Goal: Task Accomplishment & Management: Manage account settings

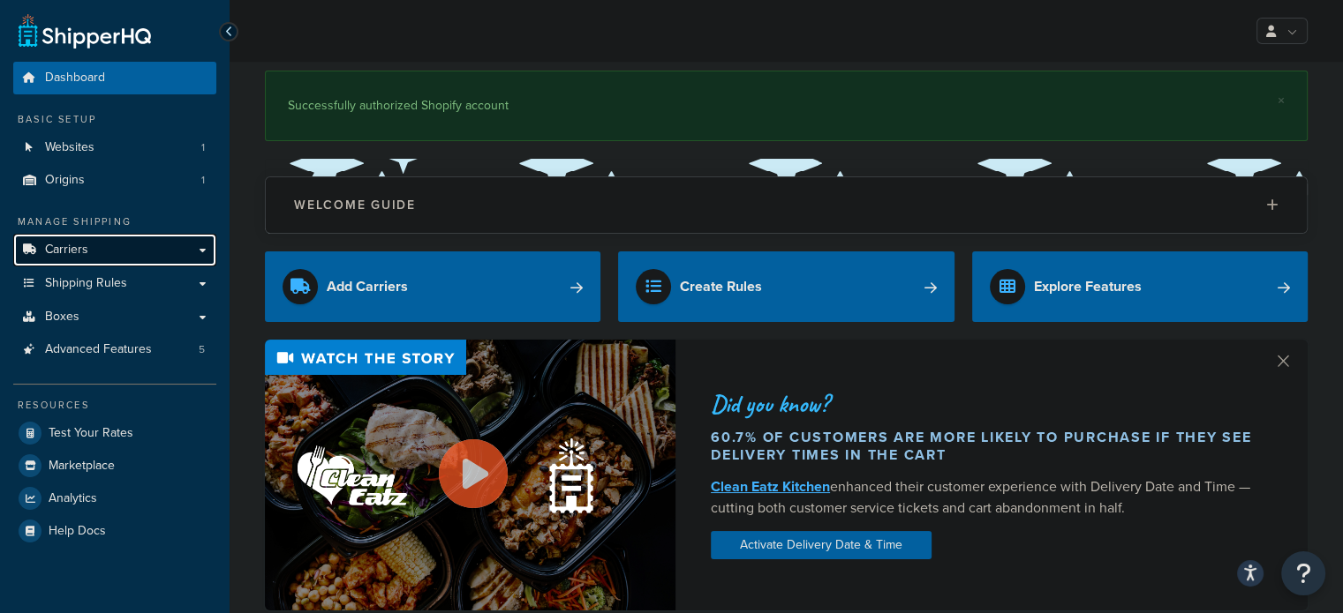
click at [60, 246] on span "Carriers" at bounding box center [66, 250] width 43 height 15
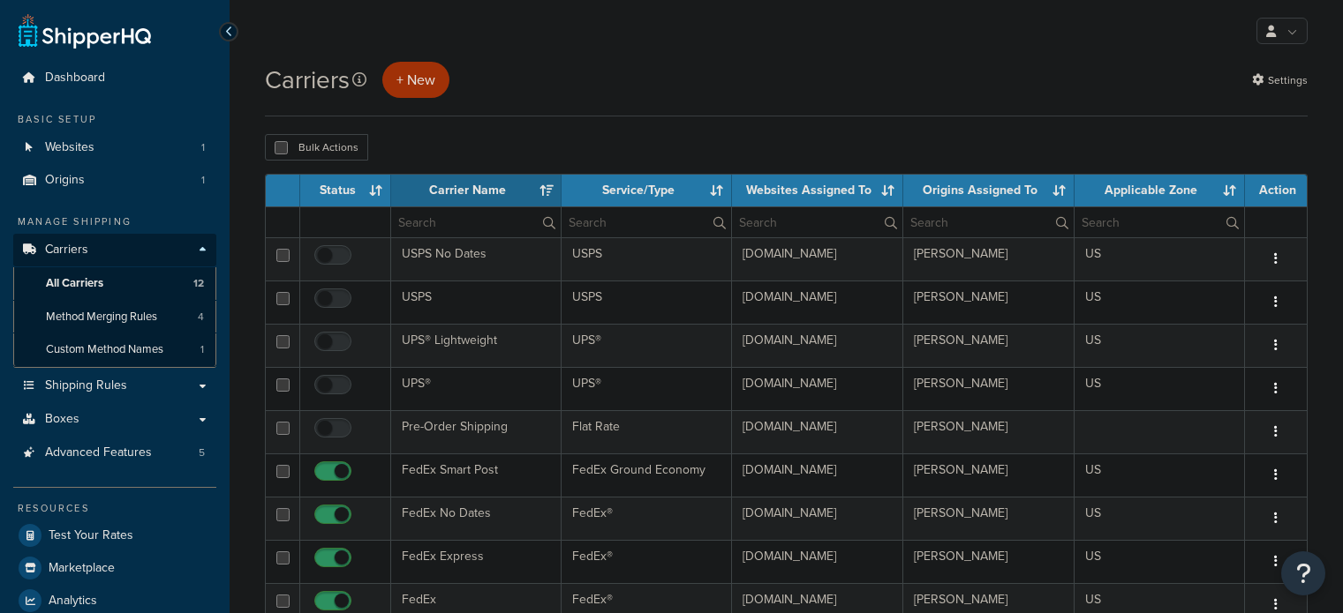
select select "15"
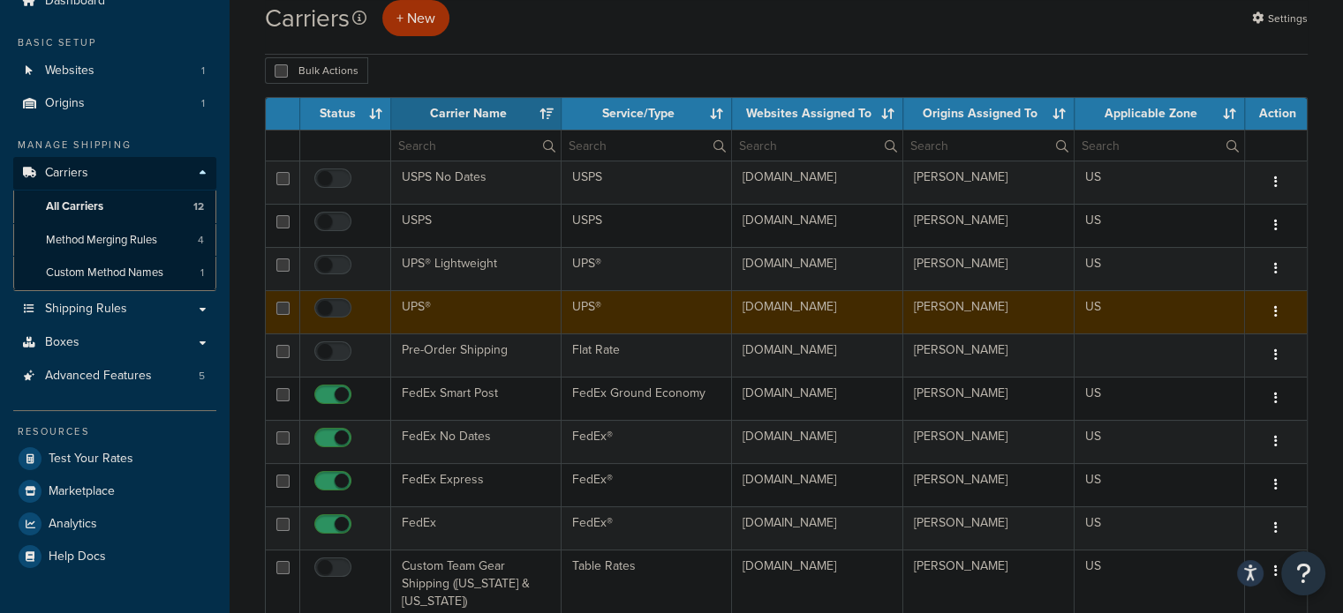
scroll to position [78, 0]
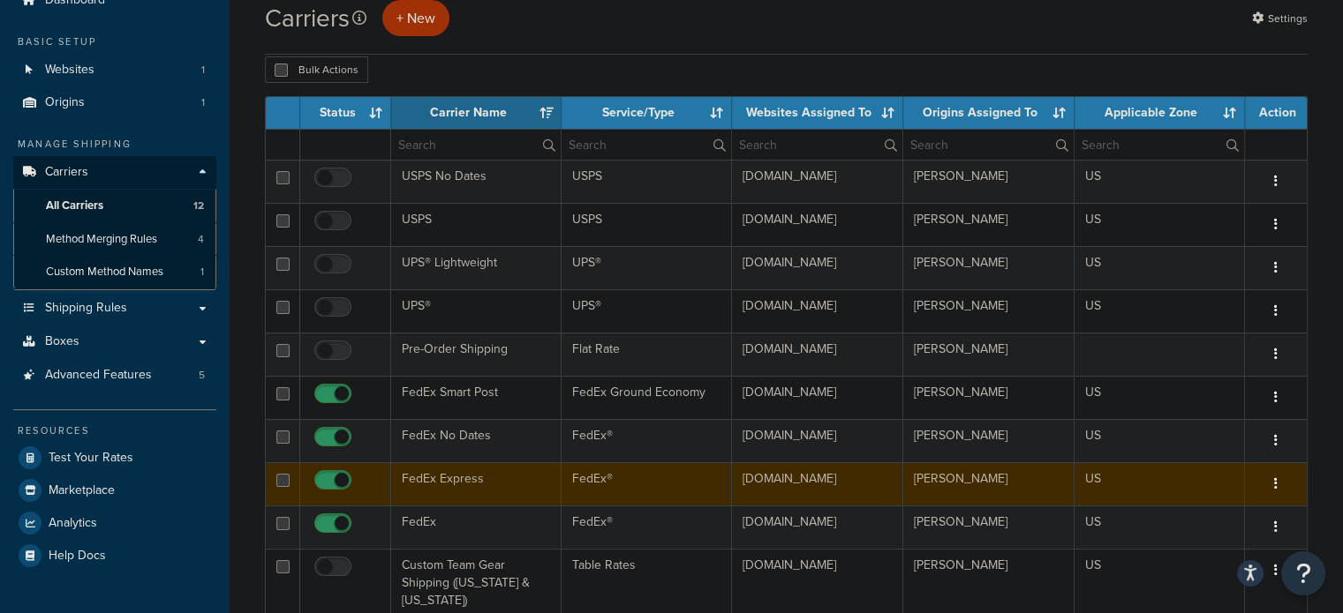
click at [455, 479] on td "FedEx Express" at bounding box center [476, 484] width 170 height 43
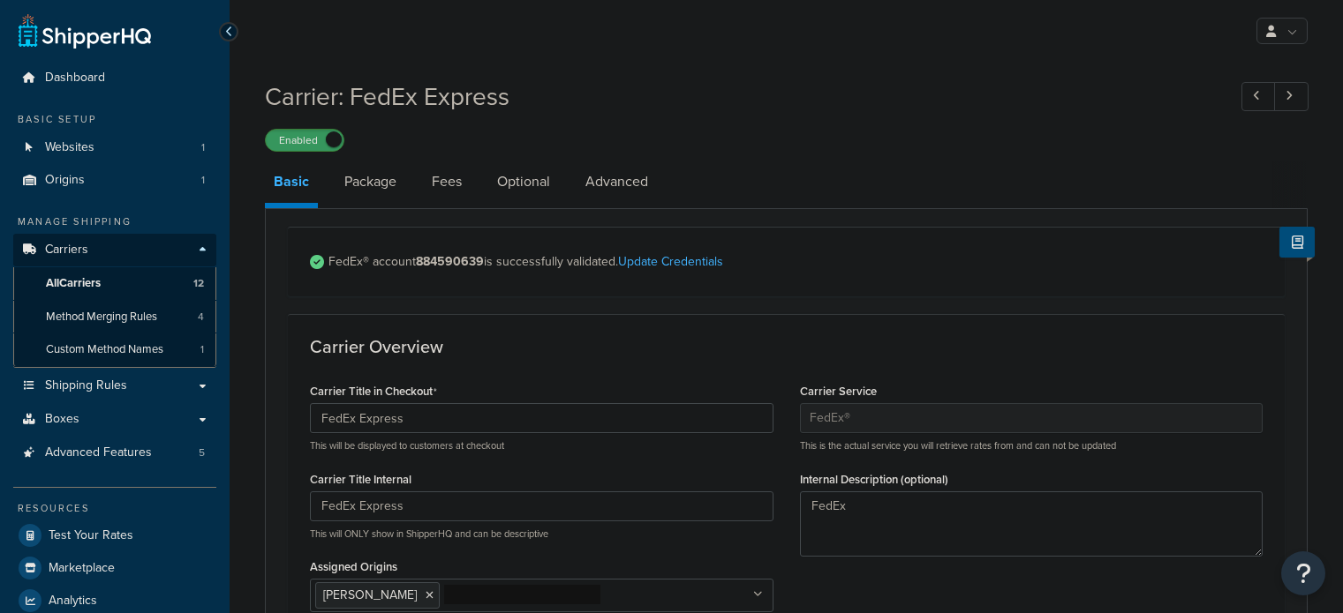
select select "fedEx"
select select "REGULAR_PICKUP"
select select "YOUR_PACKAGING"
click at [437, 177] on link "Fees" at bounding box center [447, 182] width 48 height 42
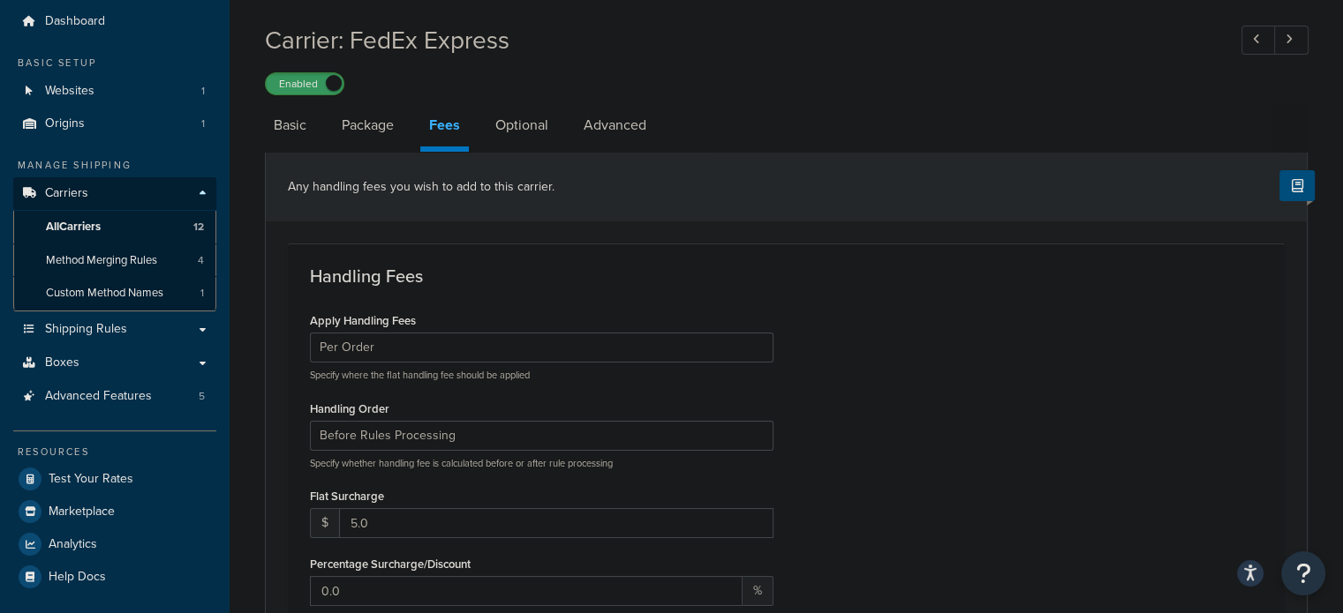
scroll to position [20, 0]
